Goal: Find specific page/section

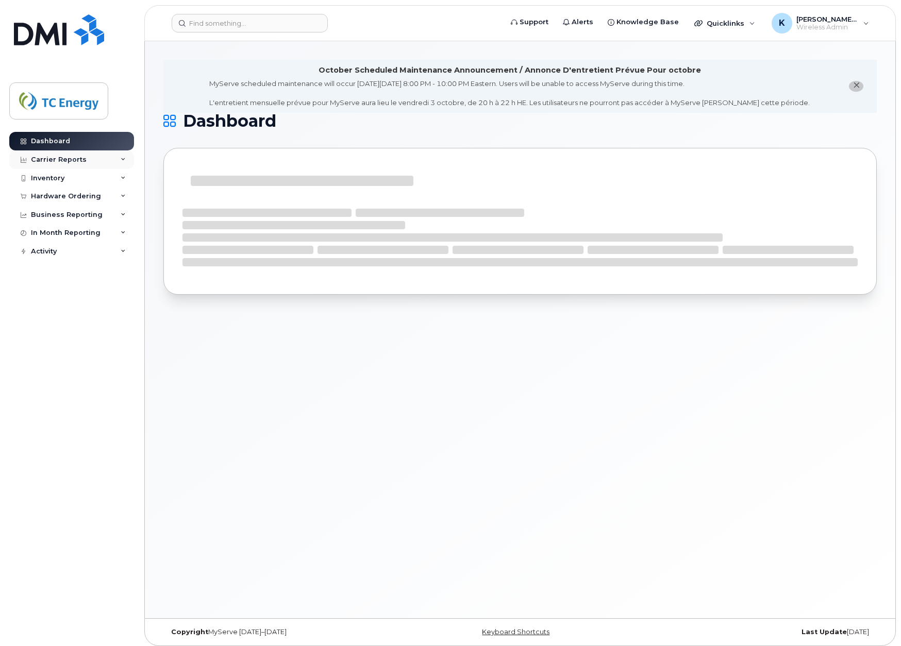
click at [43, 159] on div "Carrier Reports" at bounding box center [59, 160] width 56 height 8
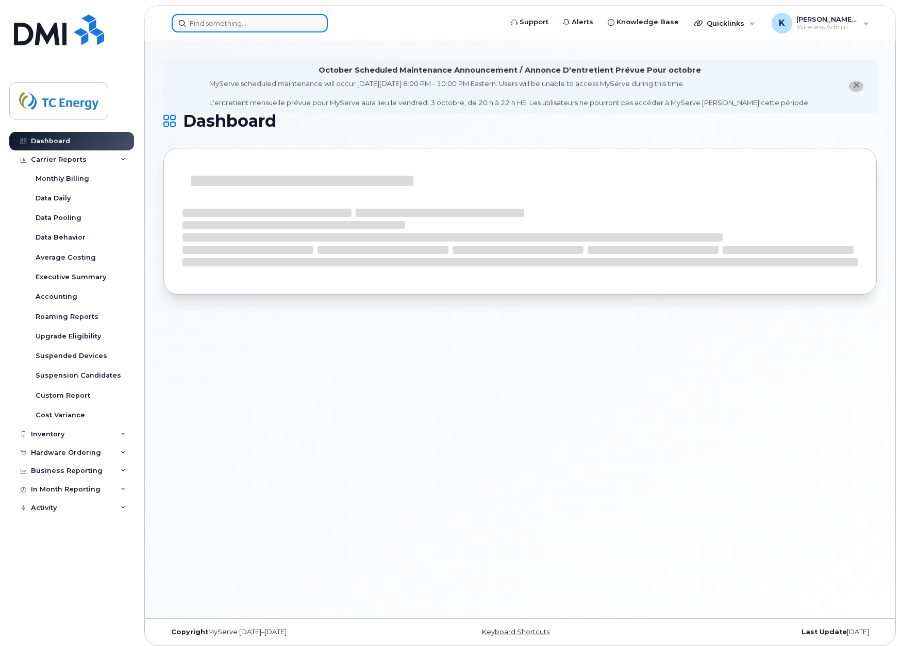
click at [246, 24] on input at bounding box center [250, 23] width 156 height 19
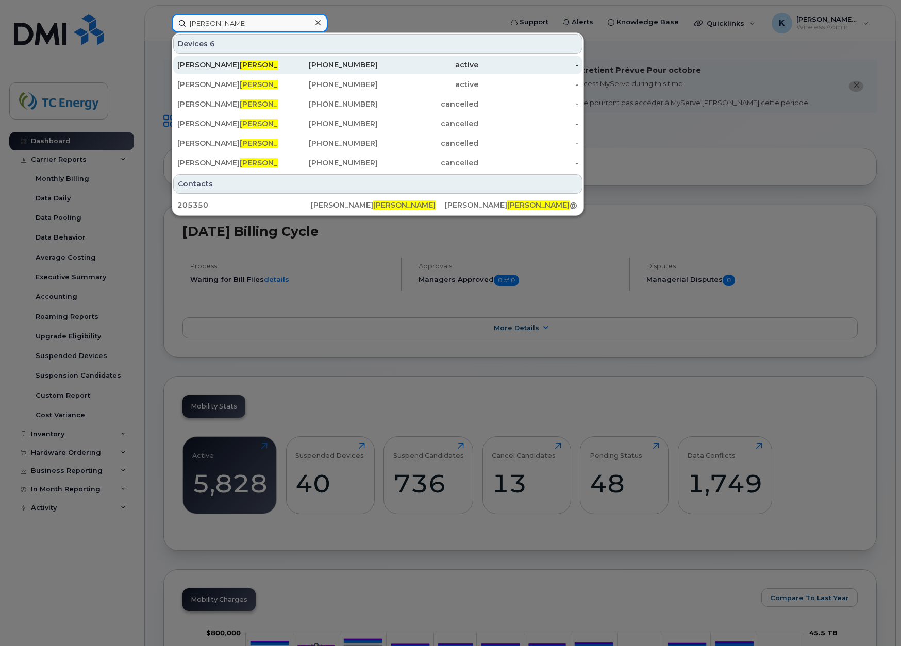
type input "[PERSON_NAME]"
click at [199, 64] on div "[PERSON_NAME]" at bounding box center [227, 65] width 101 height 10
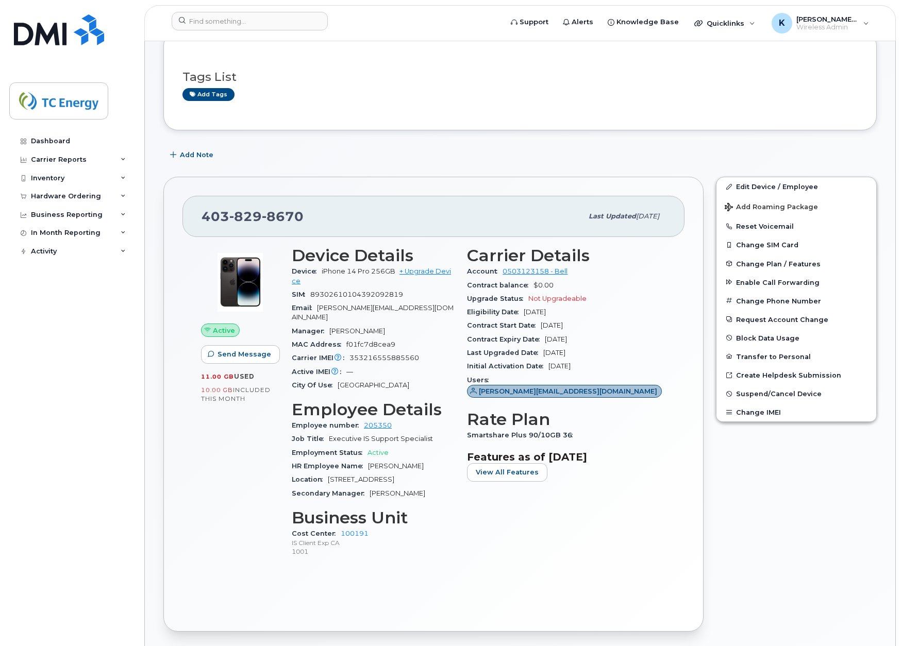
scroll to position [206, 0]
